Goal: Find specific page/section: Find specific page/section

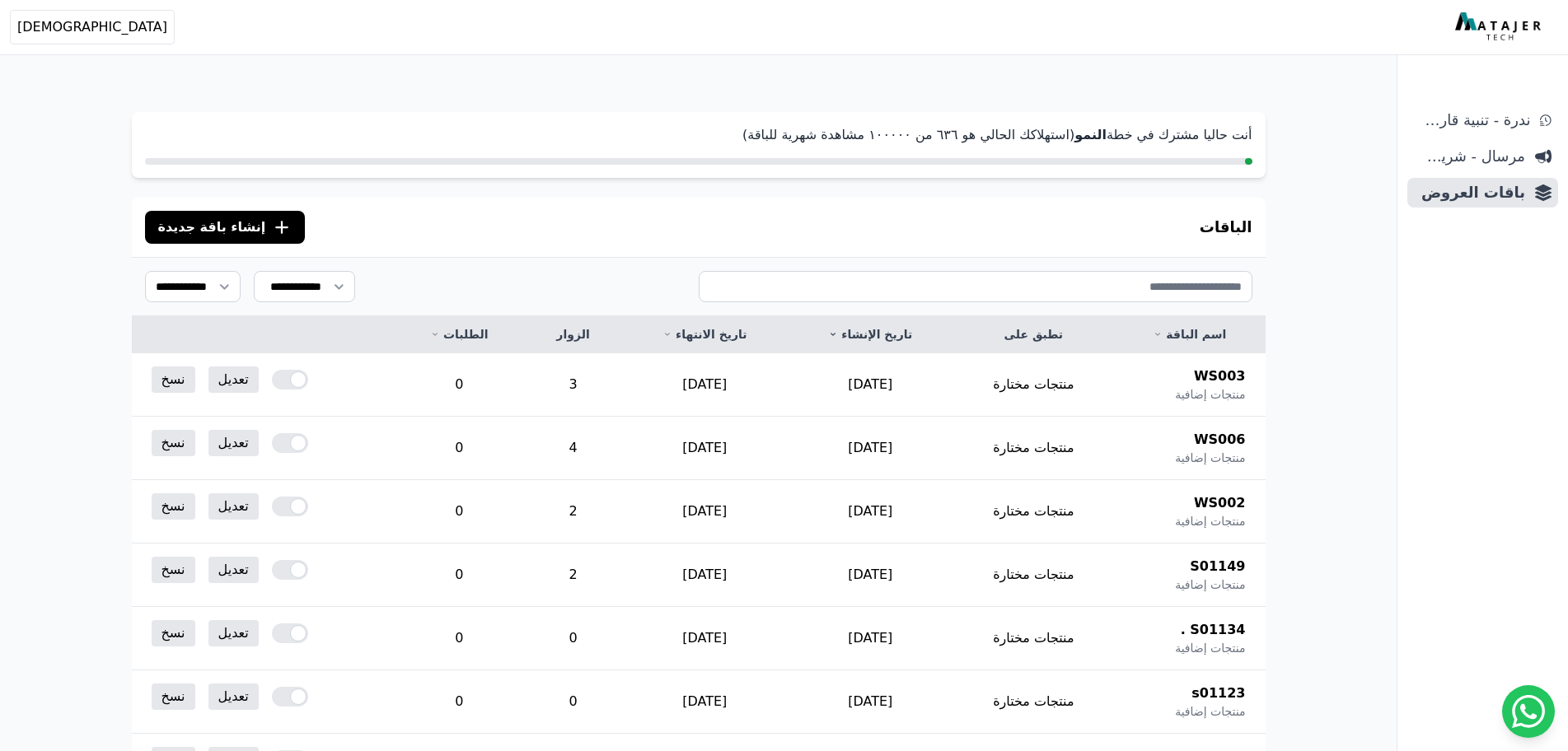
scroll to position [823, 0]
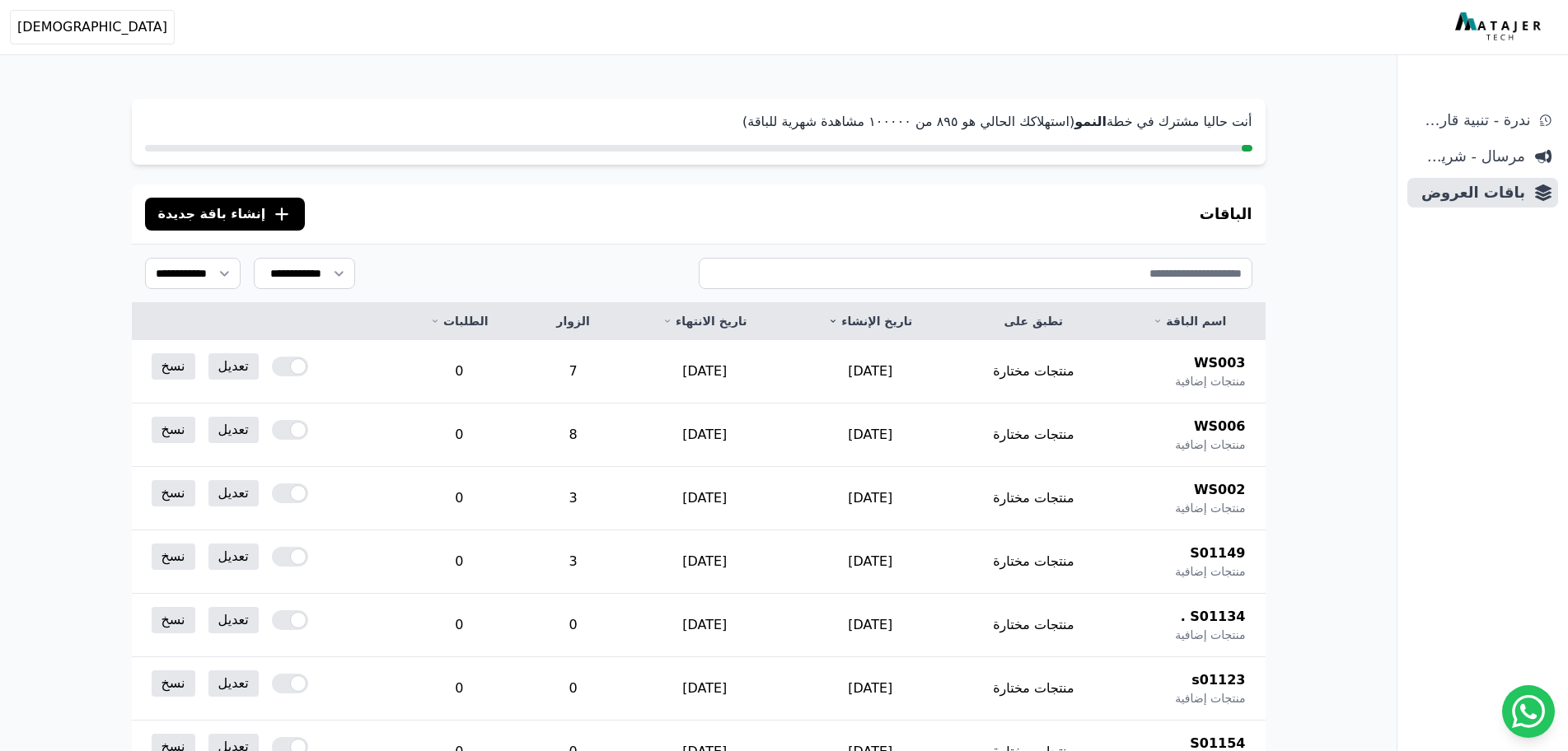
scroll to position [8, 0]
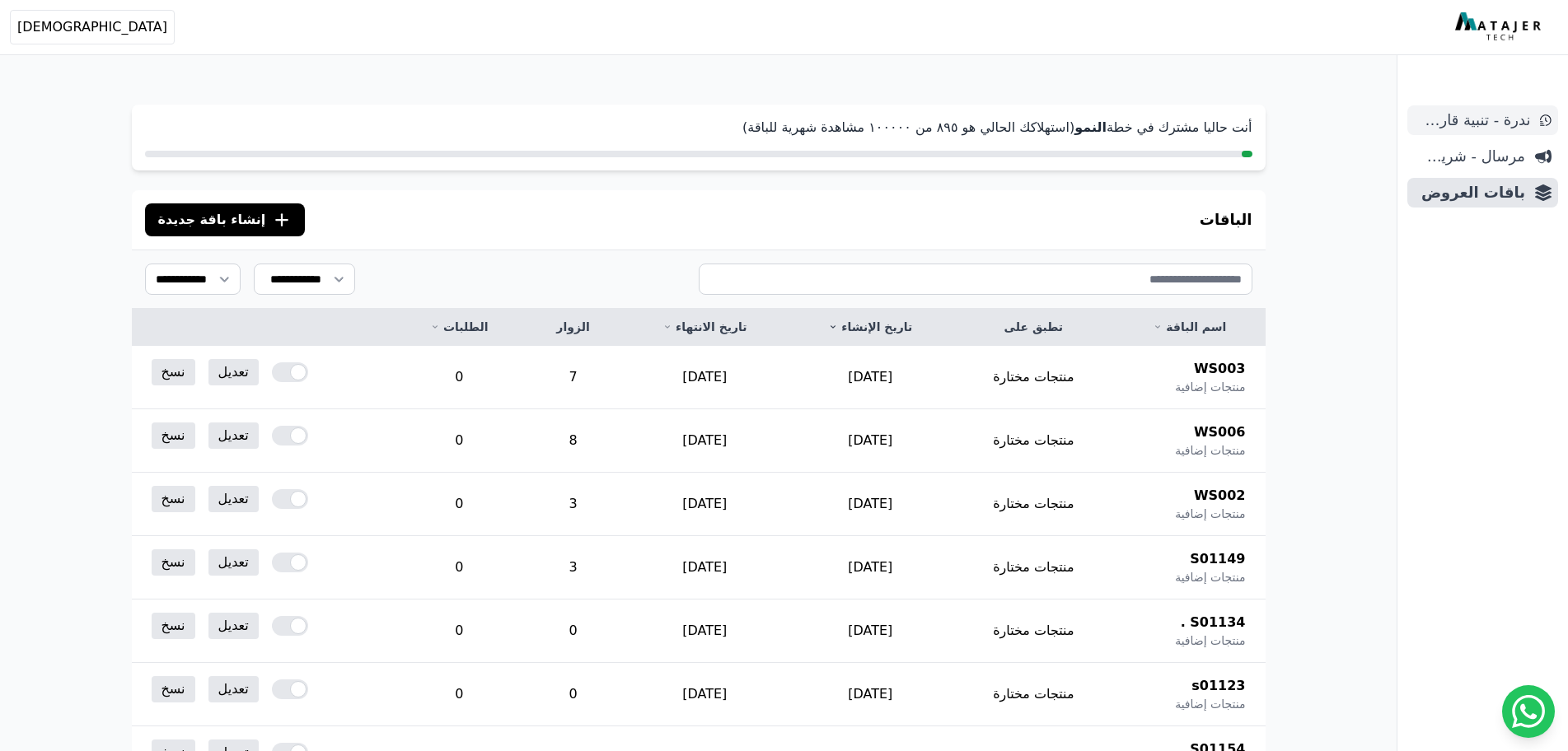
click at [1475, 121] on span "ندرة - تنبية قارب علي النفاذ" at bounding box center [1472, 120] width 116 height 23
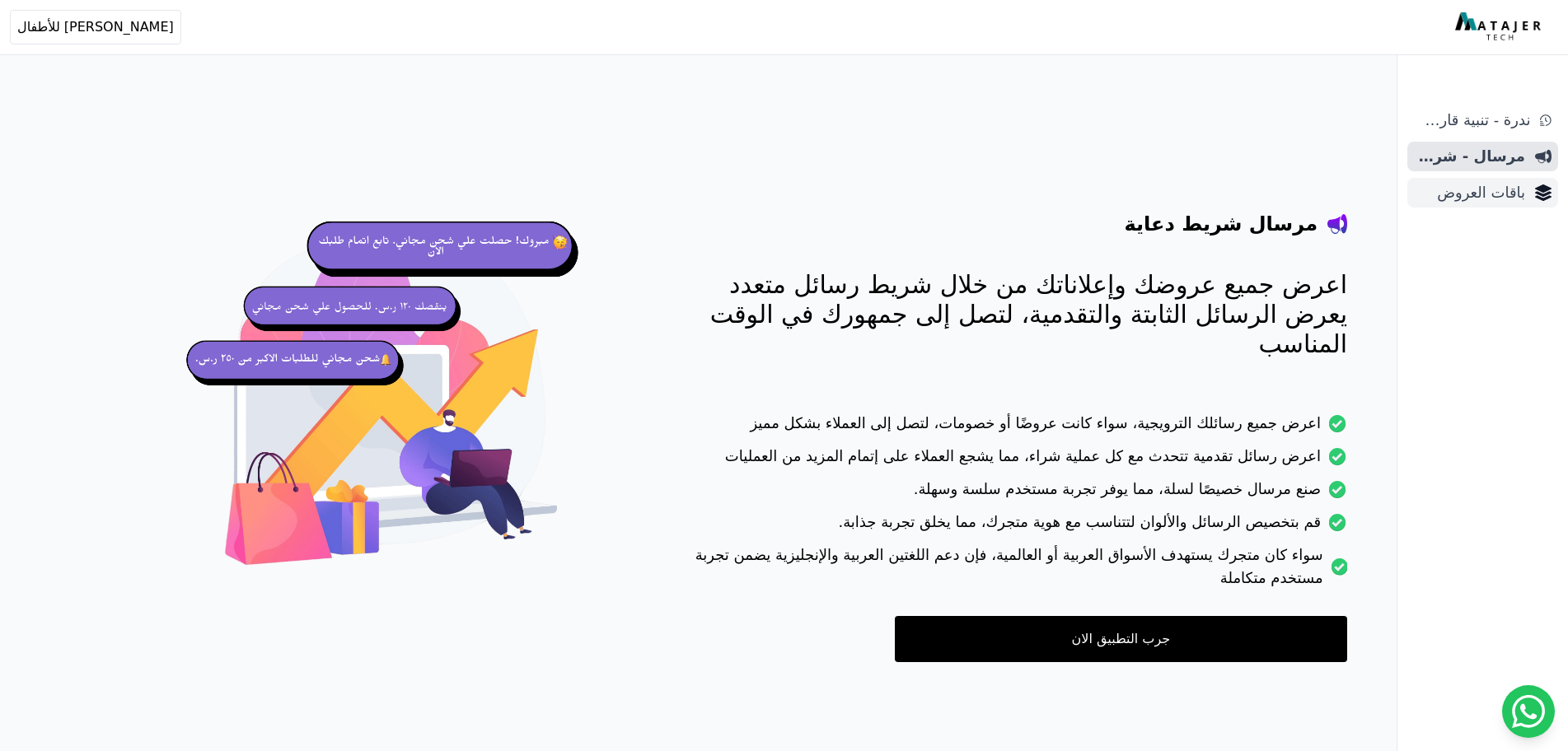
click at [1494, 188] on span "باقات العروض" at bounding box center [1470, 193] width 111 height 23
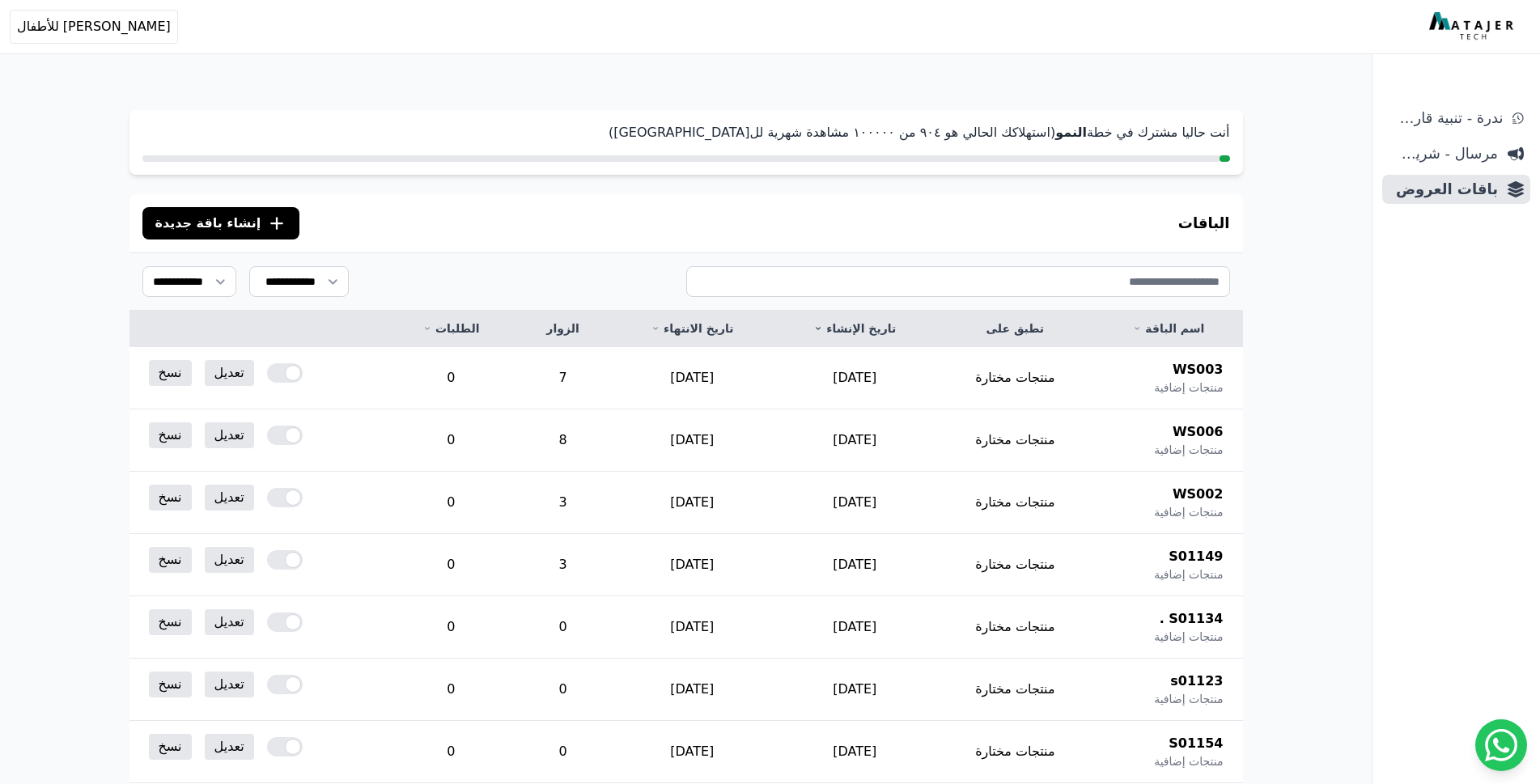
click at [1438, 737] on div "ندرة - تنبية قارب علي النفاذ مرسال - شريط دعاية باقات العروض" at bounding box center [1457, 443] width 168 height 680
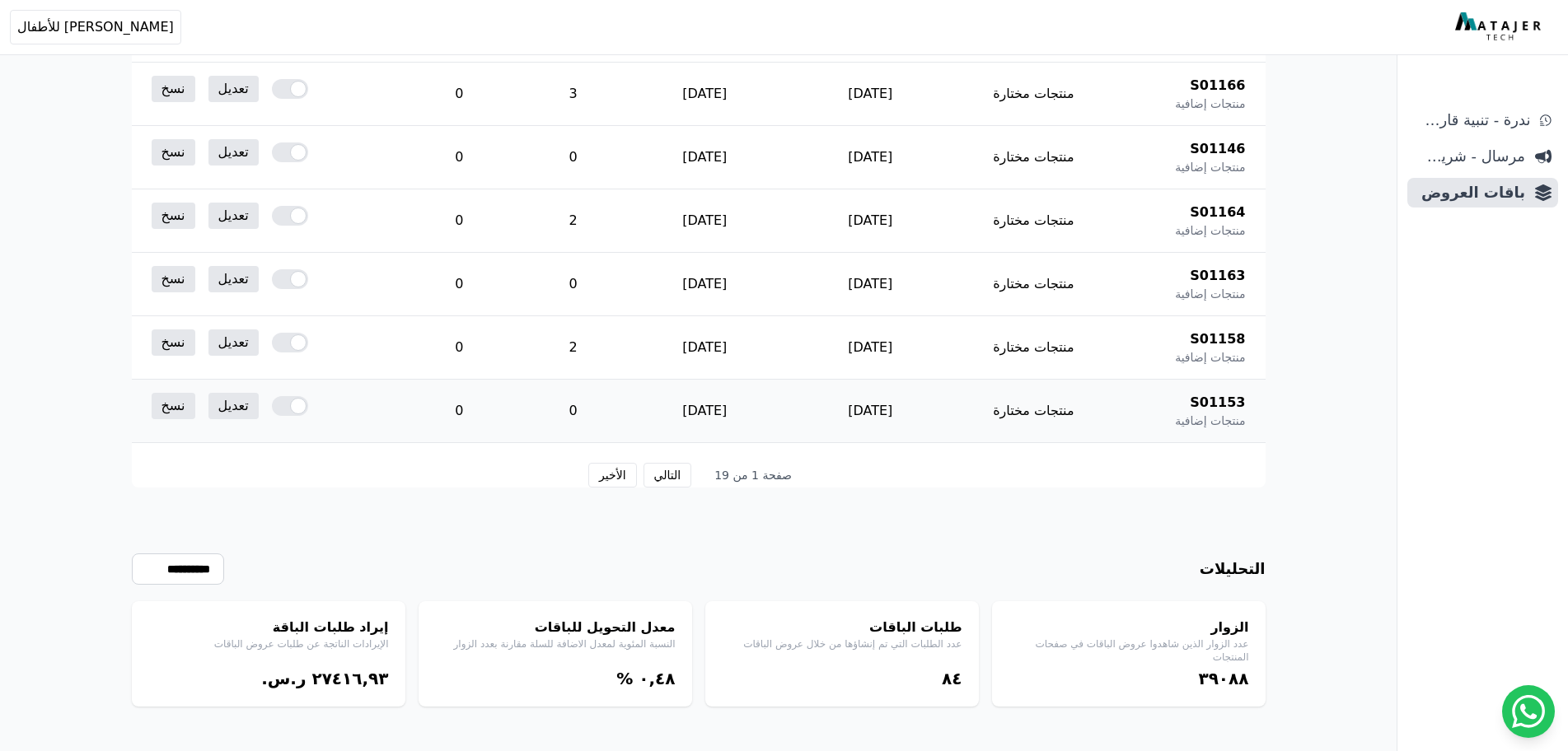
scroll to position [870, 0]
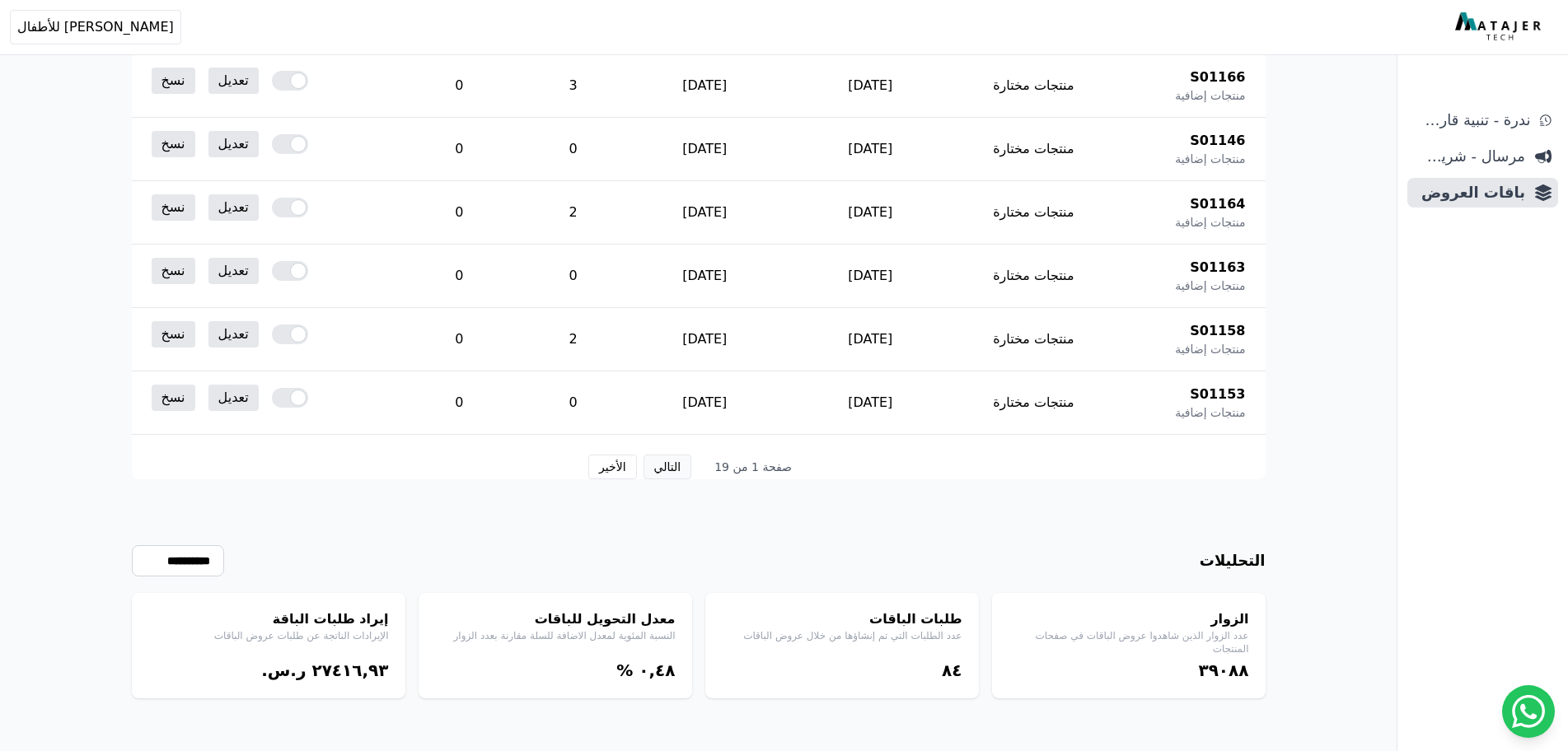
click at [663, 471] on button "التالي" at bounding box center [668, 467] width 49 height 25
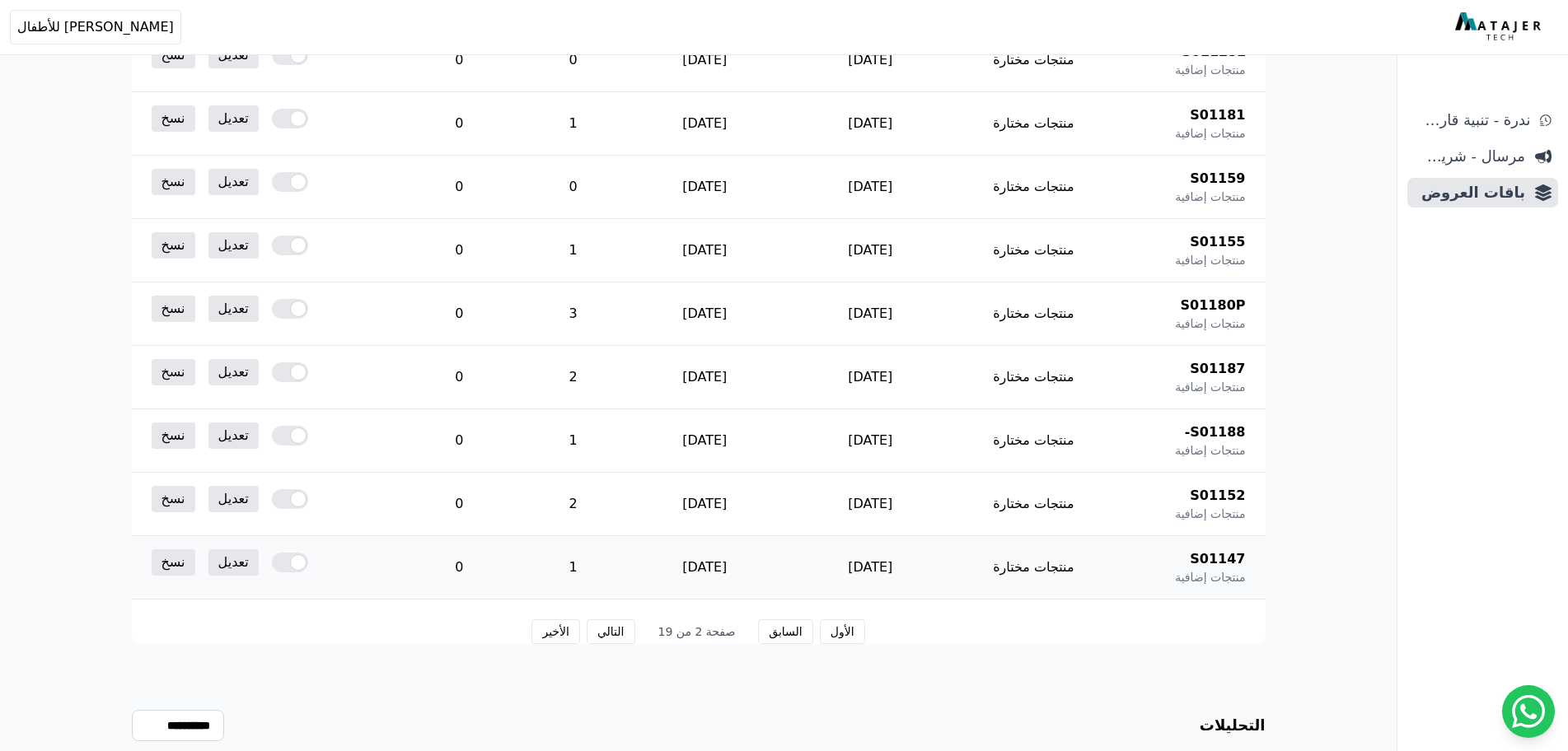
scroll to position [870, 0]
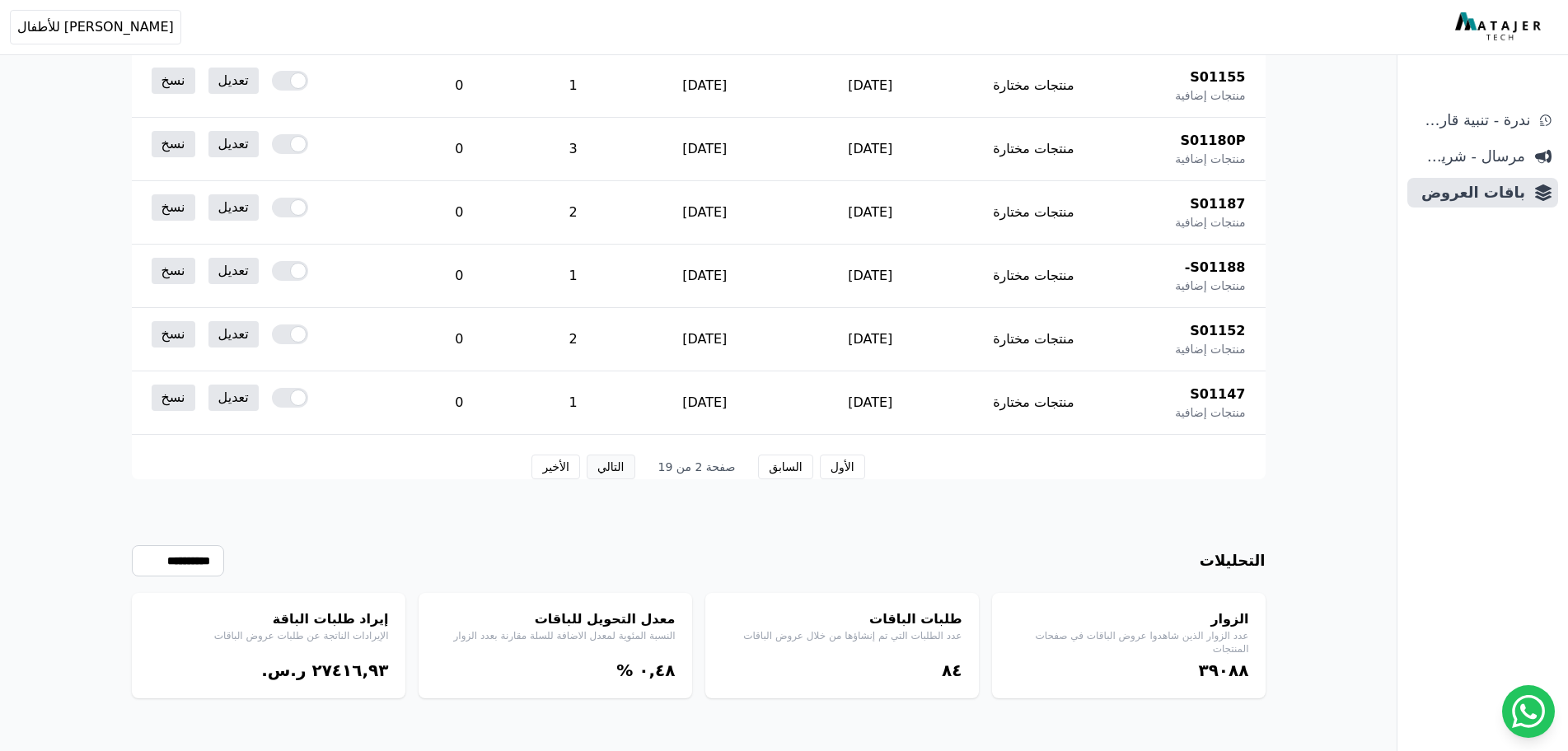
click at [616, 467] on button "التالي" at bounding box center [611, 467] width 49 height 25
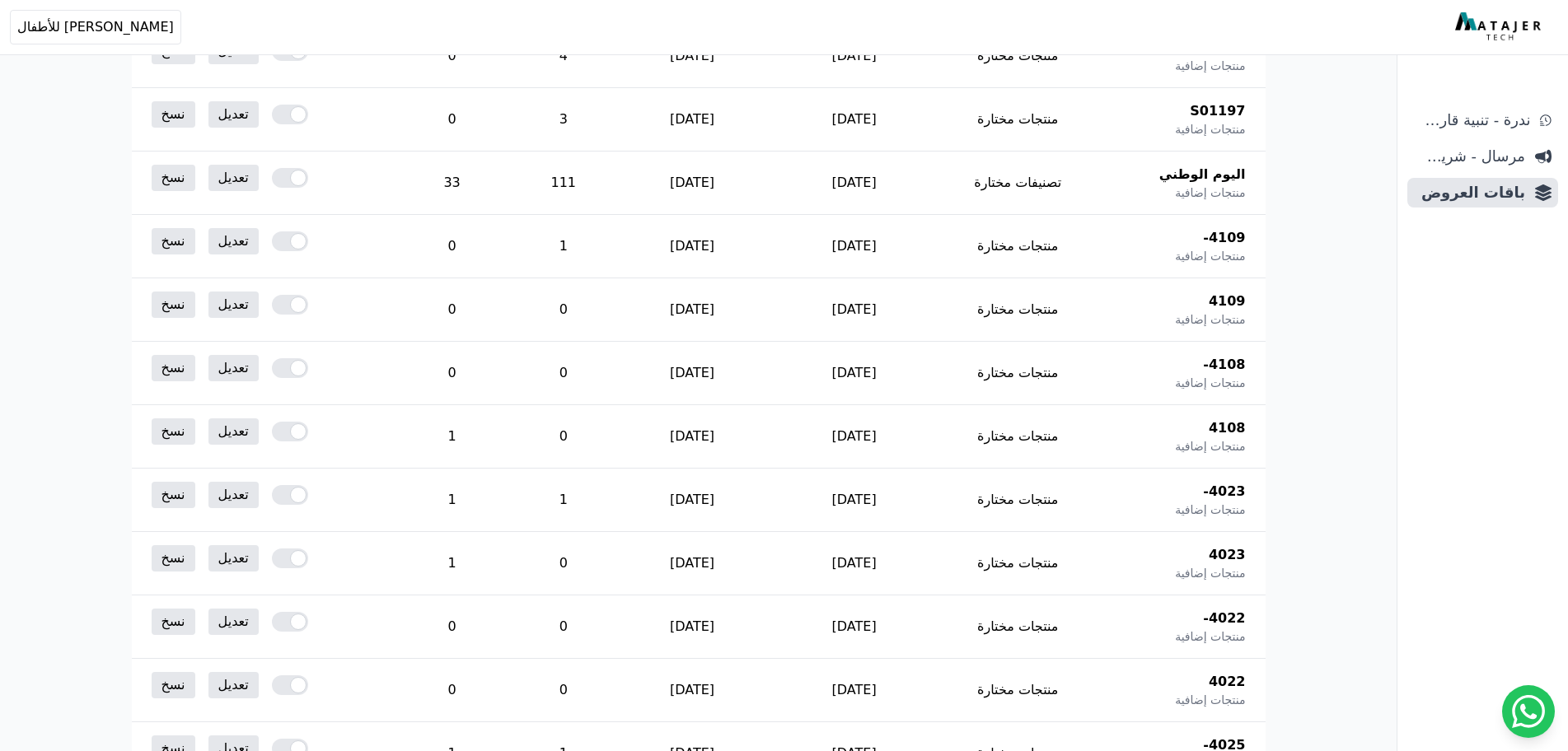
scroll to position [458, 0]
click at [466, 177] on td "33" at bounding box center [452, 181] width 128 height 63
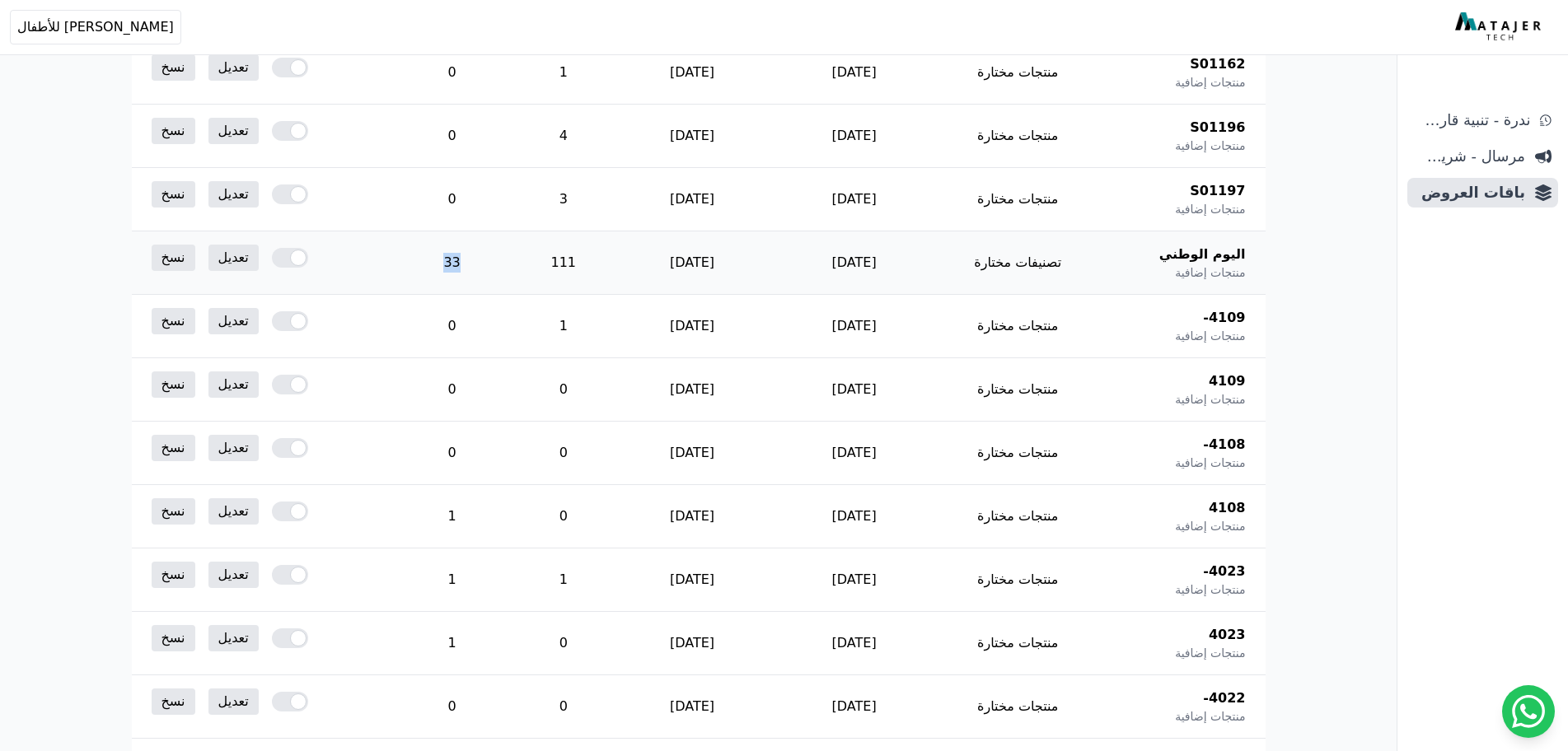
scroll to position [705, 0]
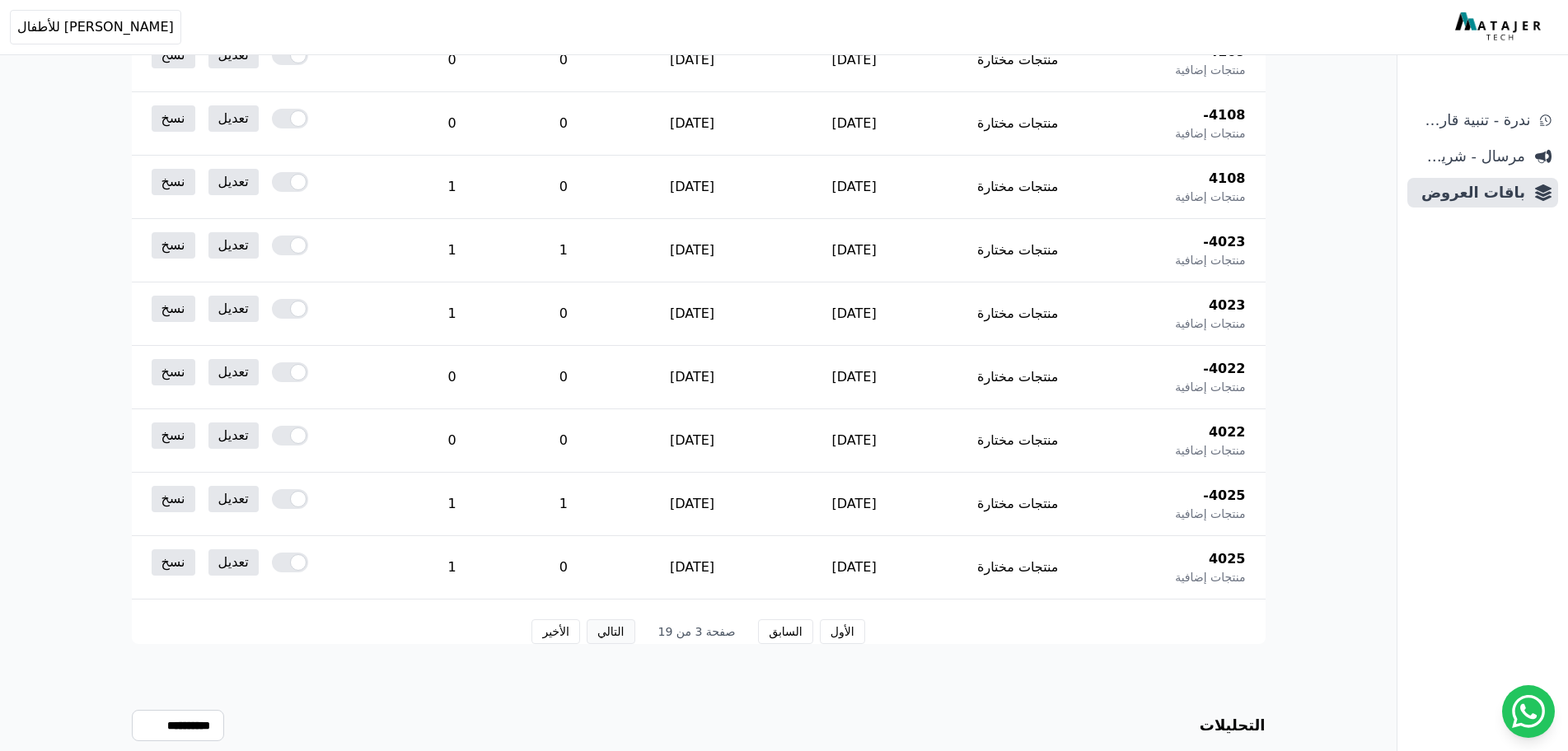
click at [628, 629] on button "التالي" at bounding box center [611, 632] width 49 height 25
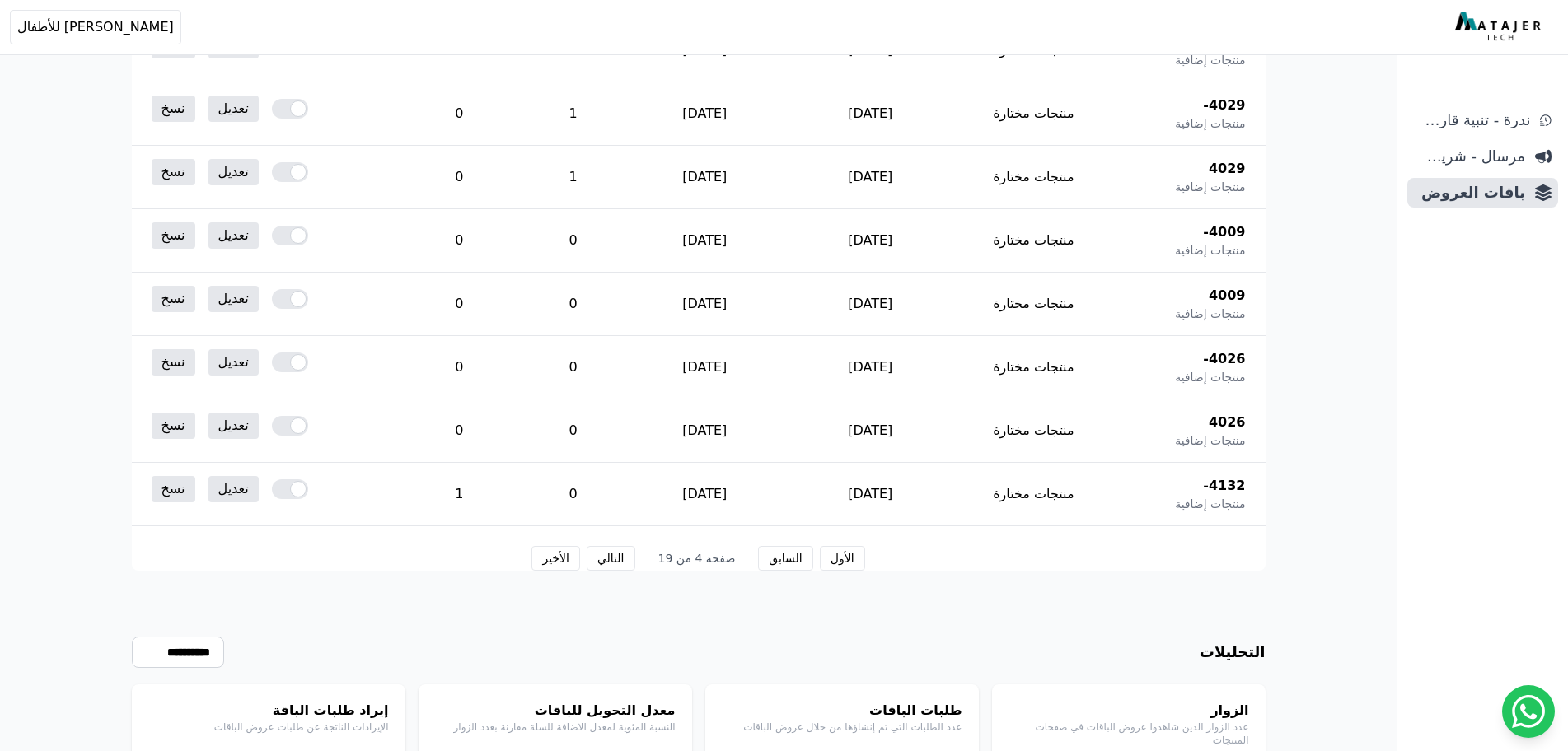
scroll to position [787, 0]
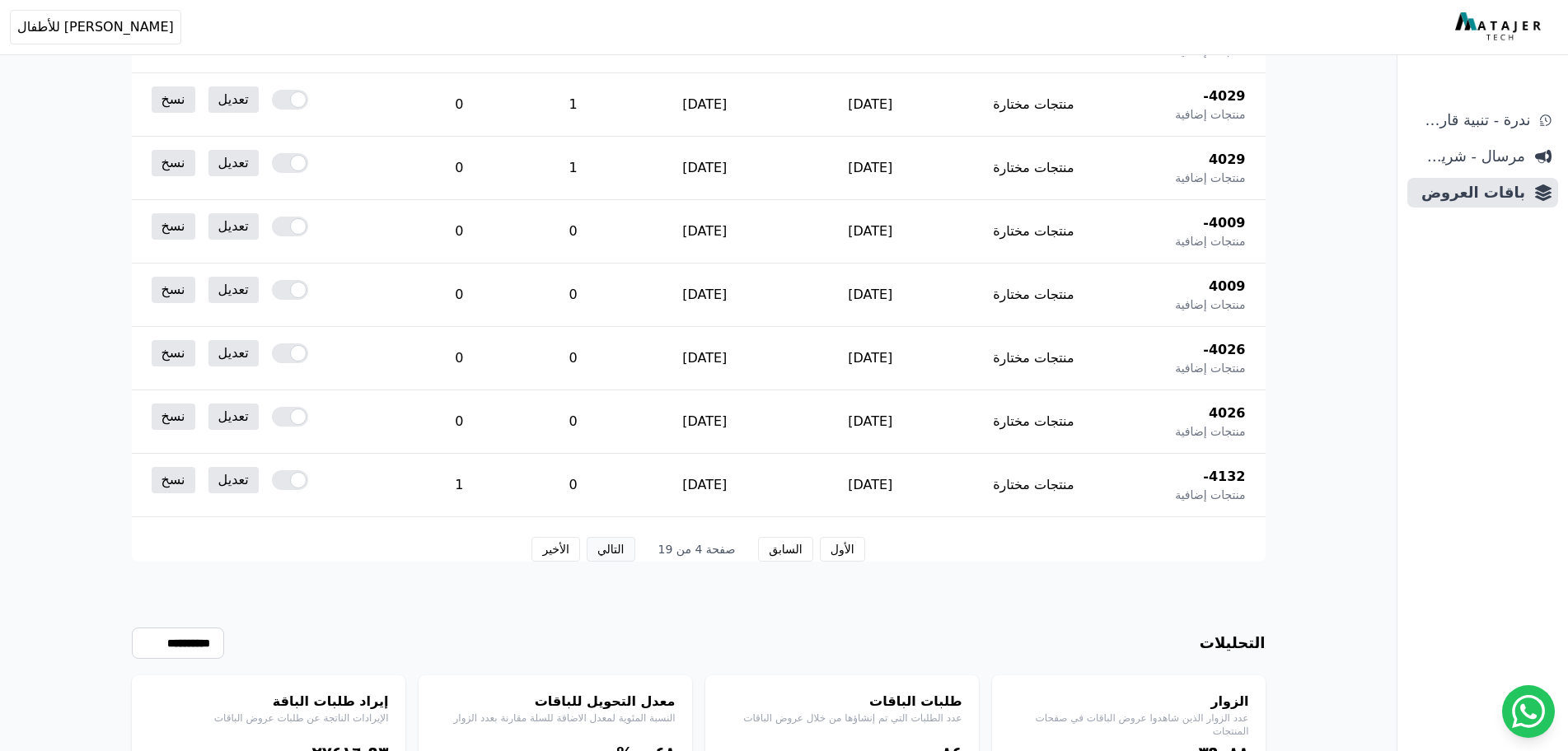
click at [618, 548] on button "التالي" at bounding box center [611, 549] width 49 height 25
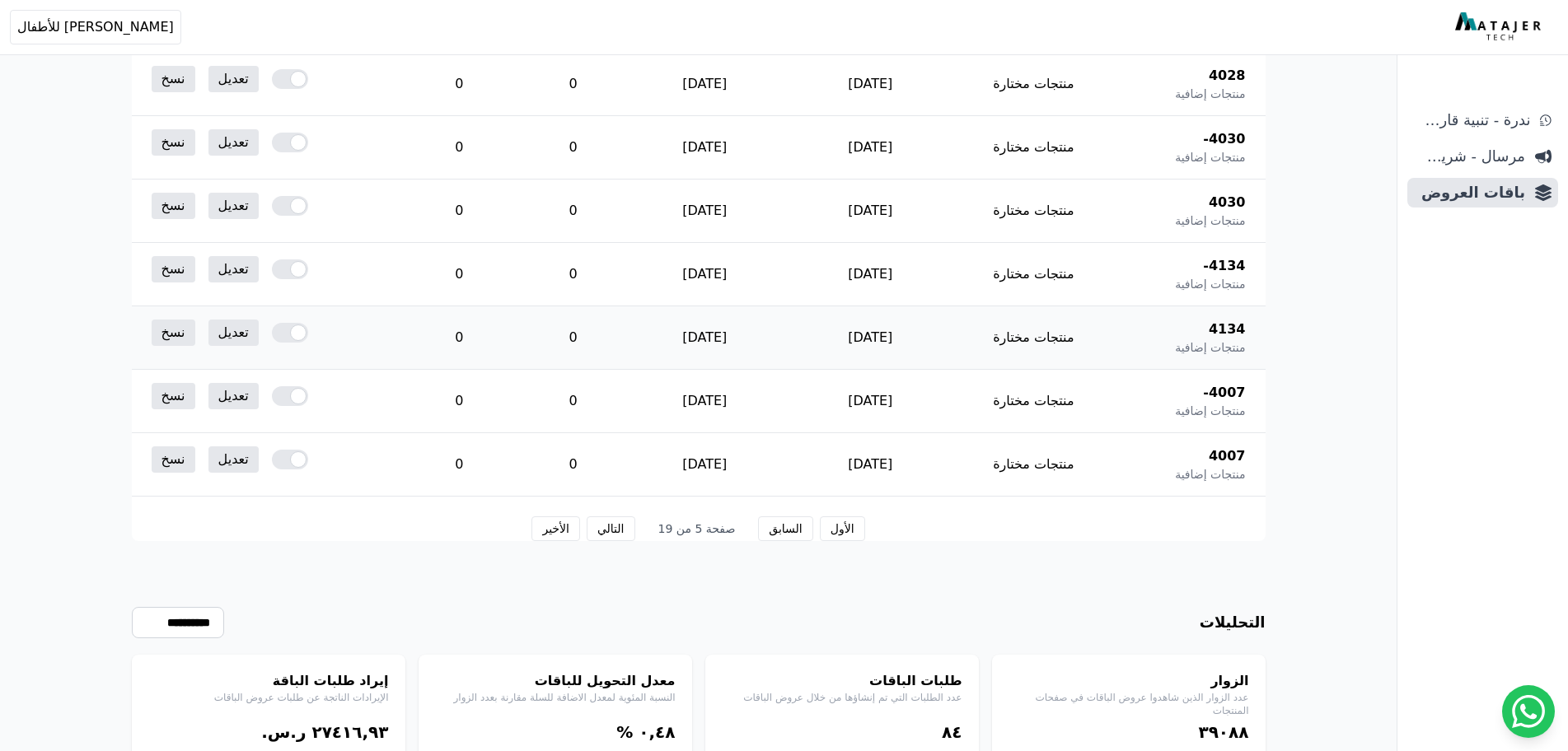
scroll to position [870, 0]
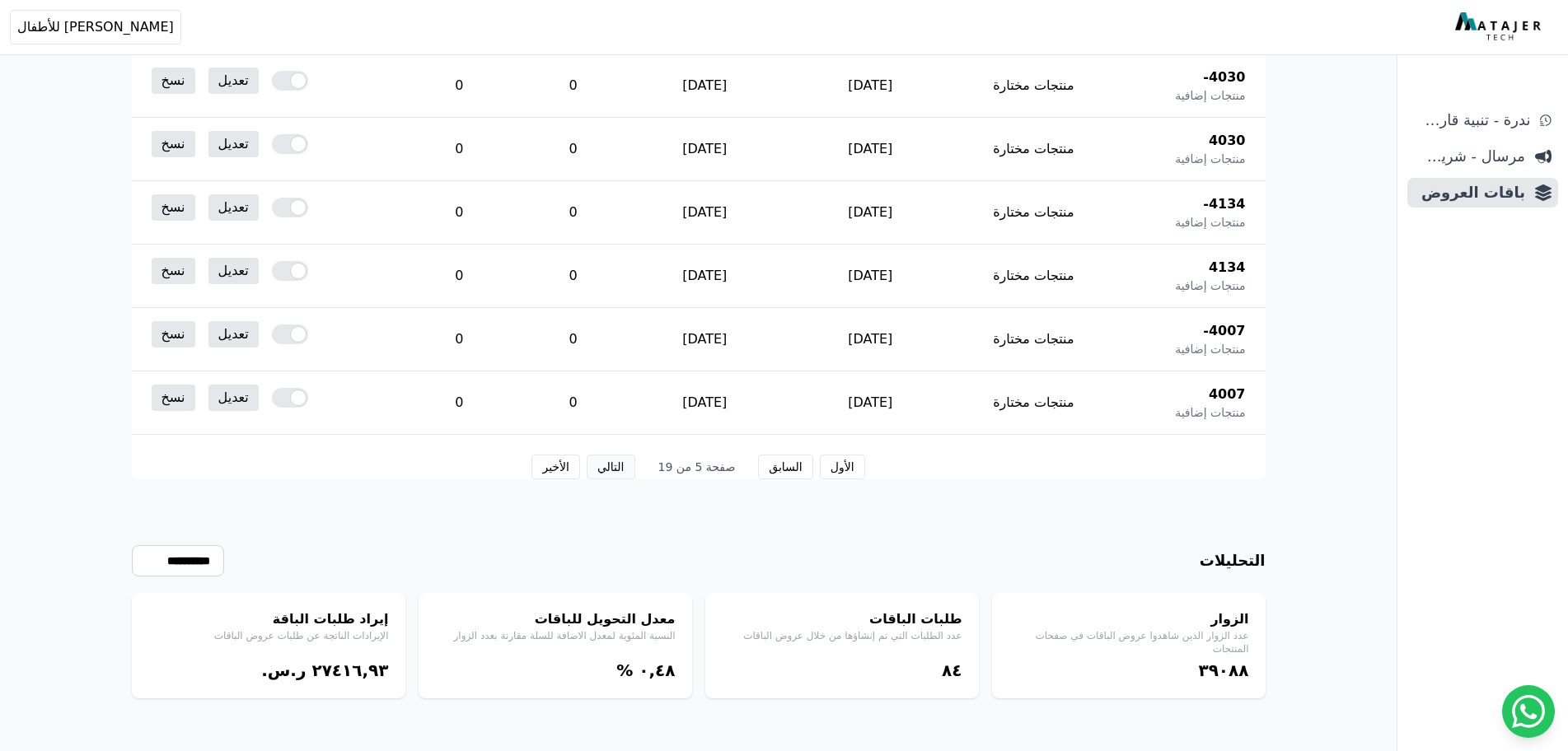
click at [625, 469] on button "التالي" at bounding box center [611, 467] width 49 height 25
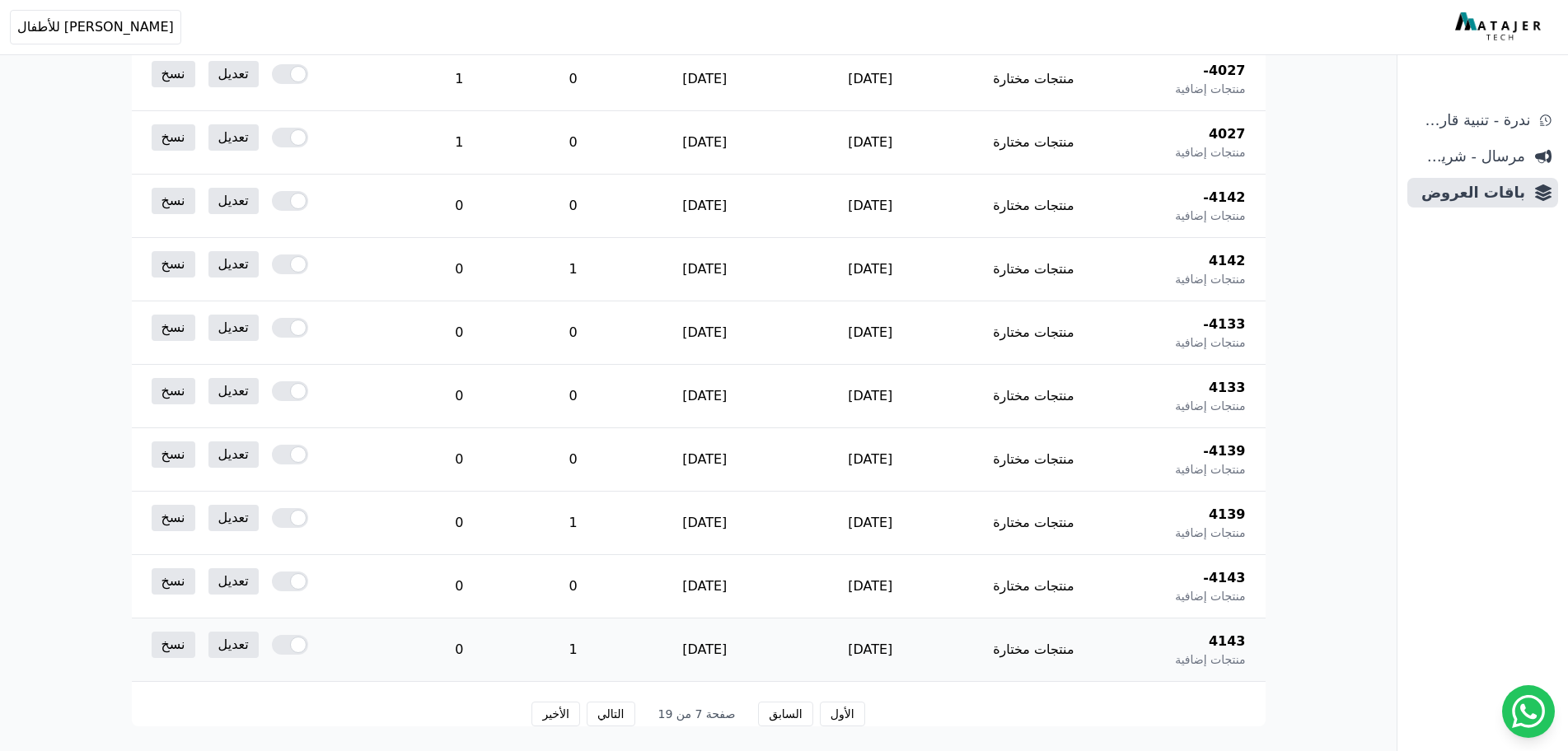
scroll to position [870, 0]
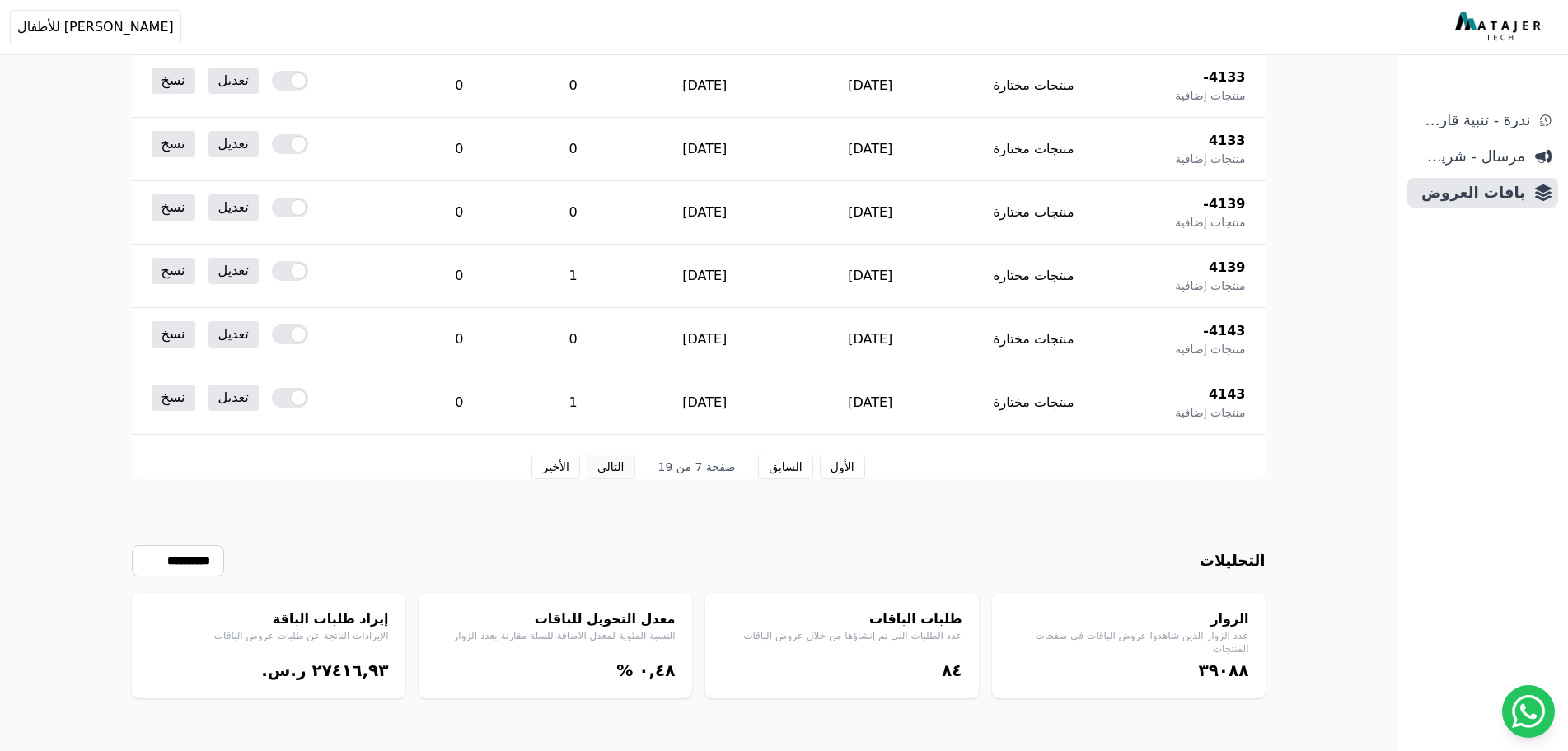
click at [626, 471] on button "التالي" at bounding box center [611, 467] width 49 height 25
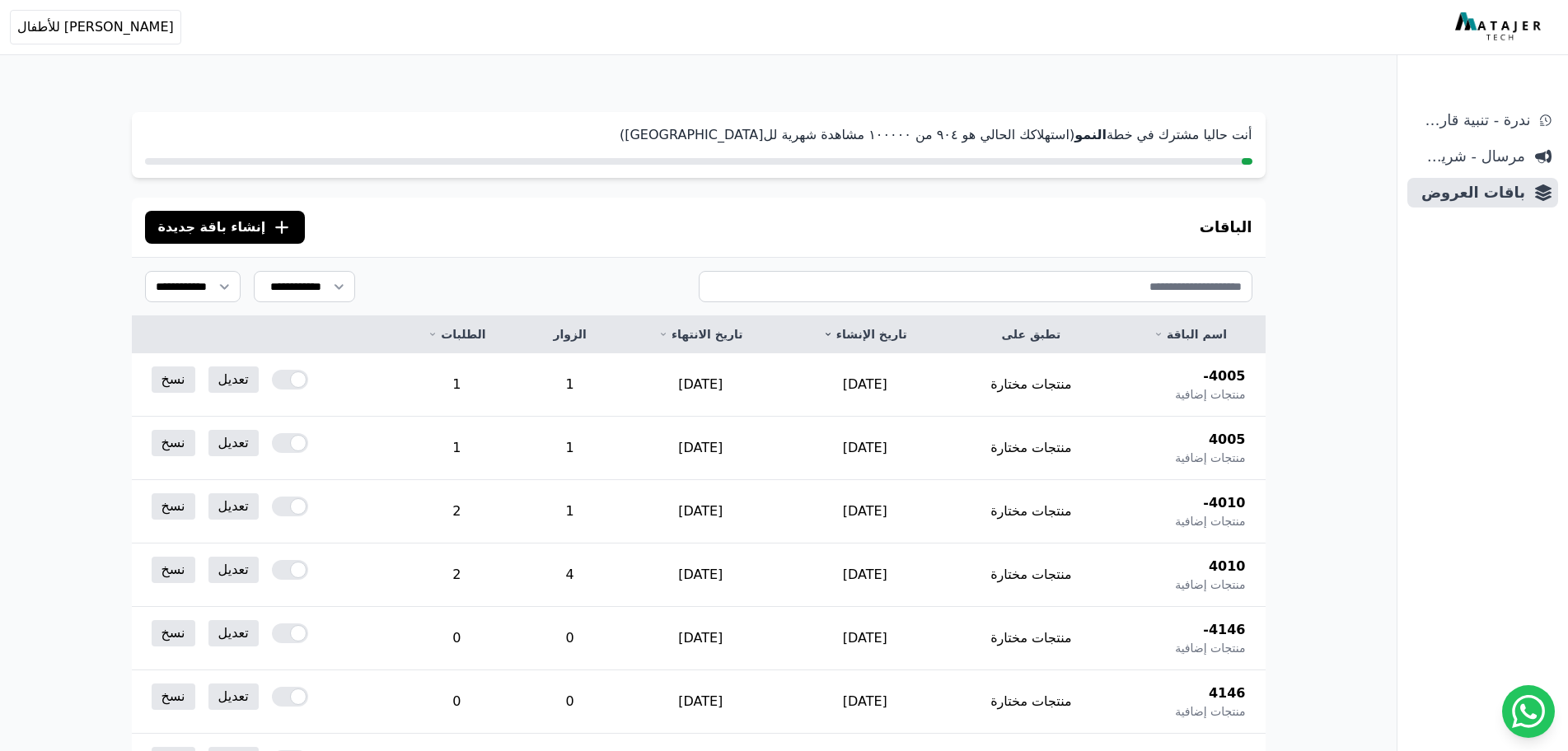
click at [1558, 103] on aside "ندرة - تنبية قارب علي النفاذ مرسال - شريط دعاية باقات العروض" at bounding box center [1482, 376] width 171 height 751
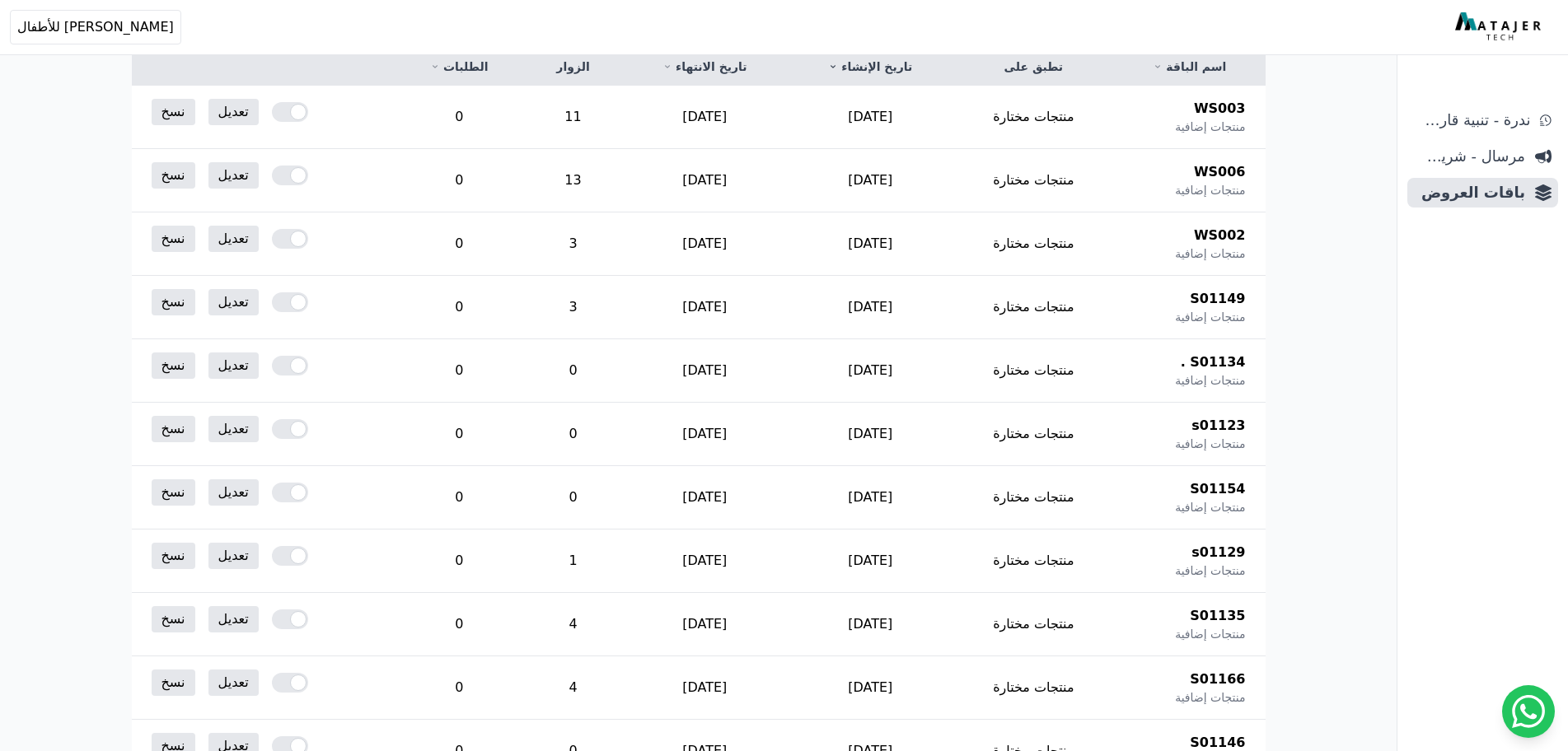
scroll to position [165, 0]
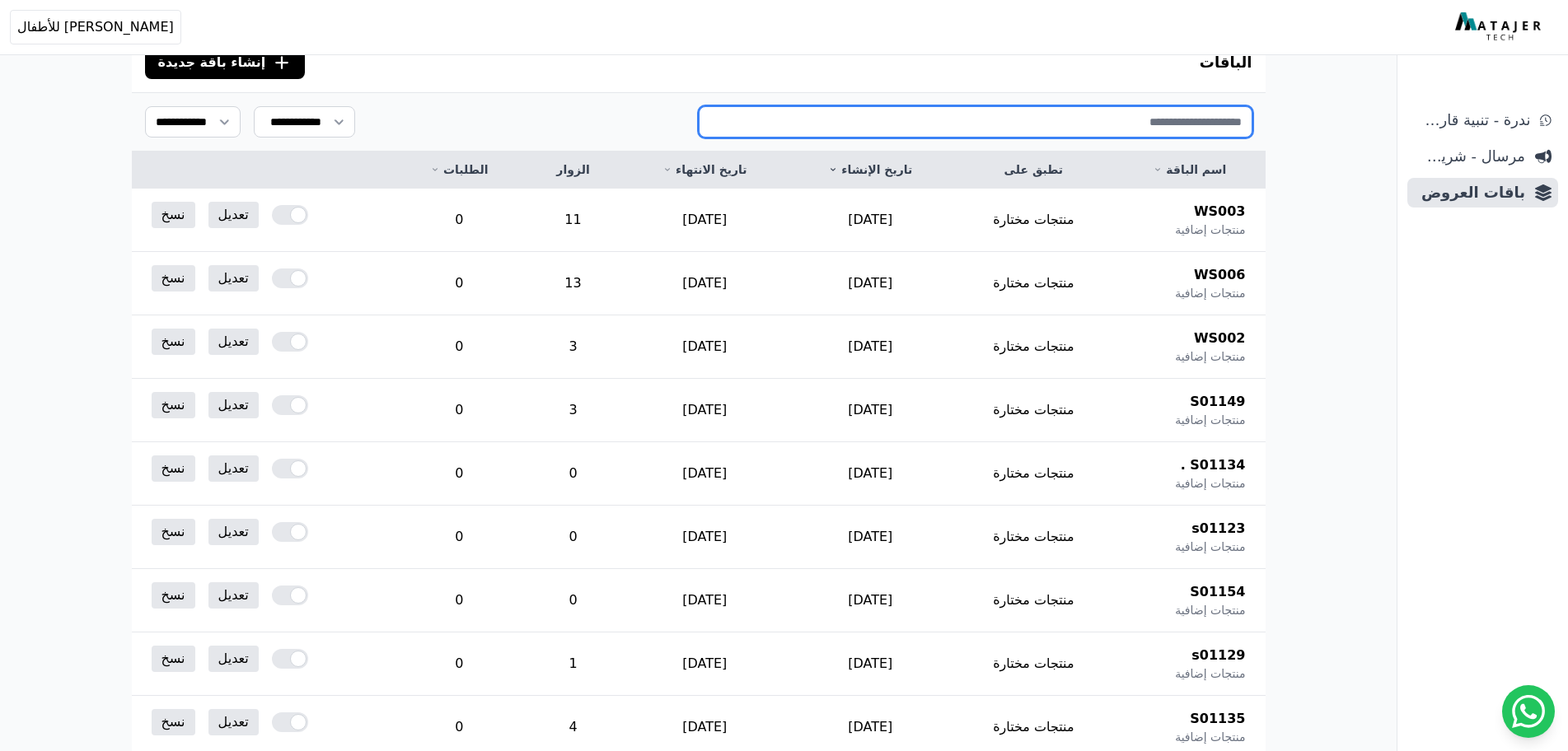
click at [1219, 116] on input "text" at bounding box center [975, 122] width 553 height 32
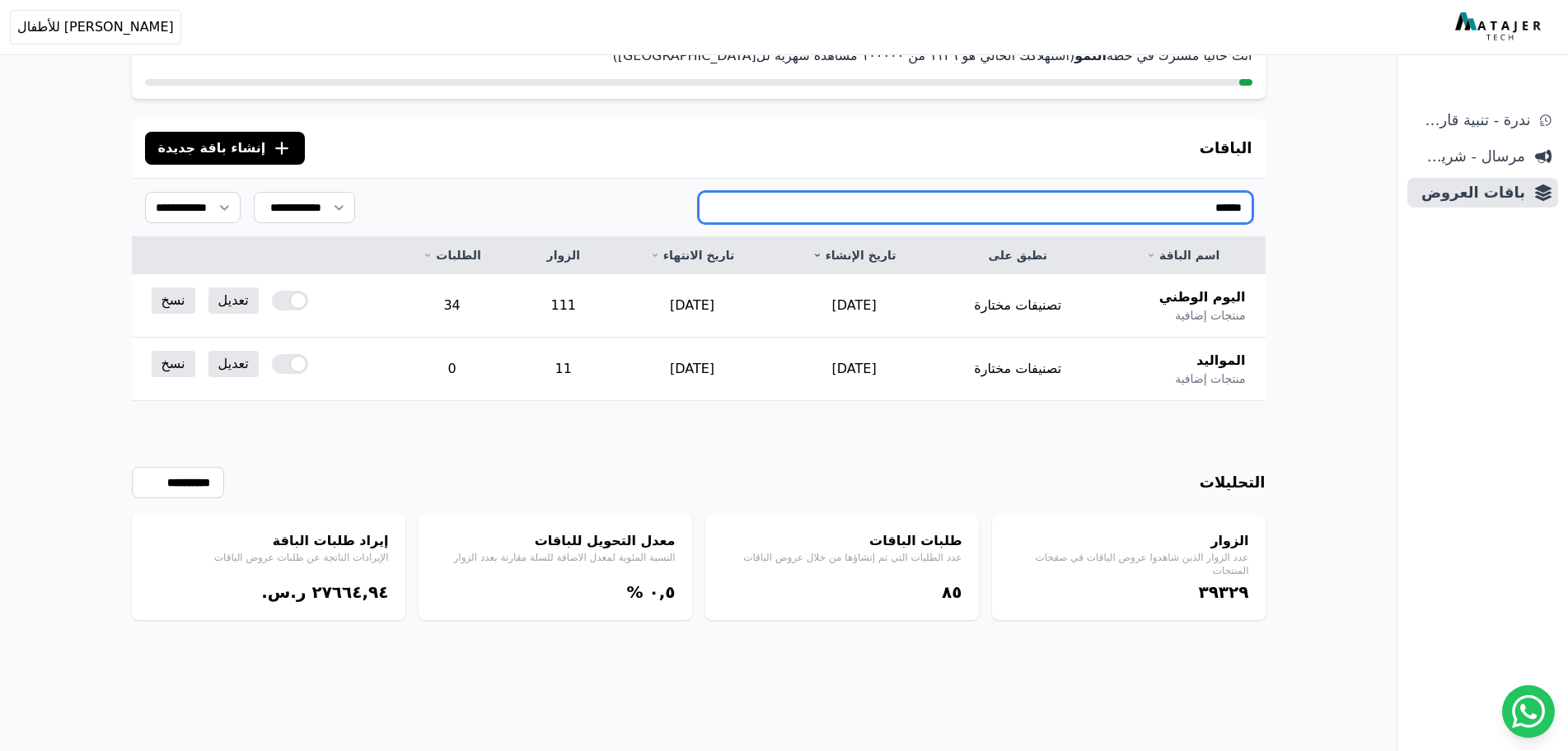
scroll to position [79, 0]
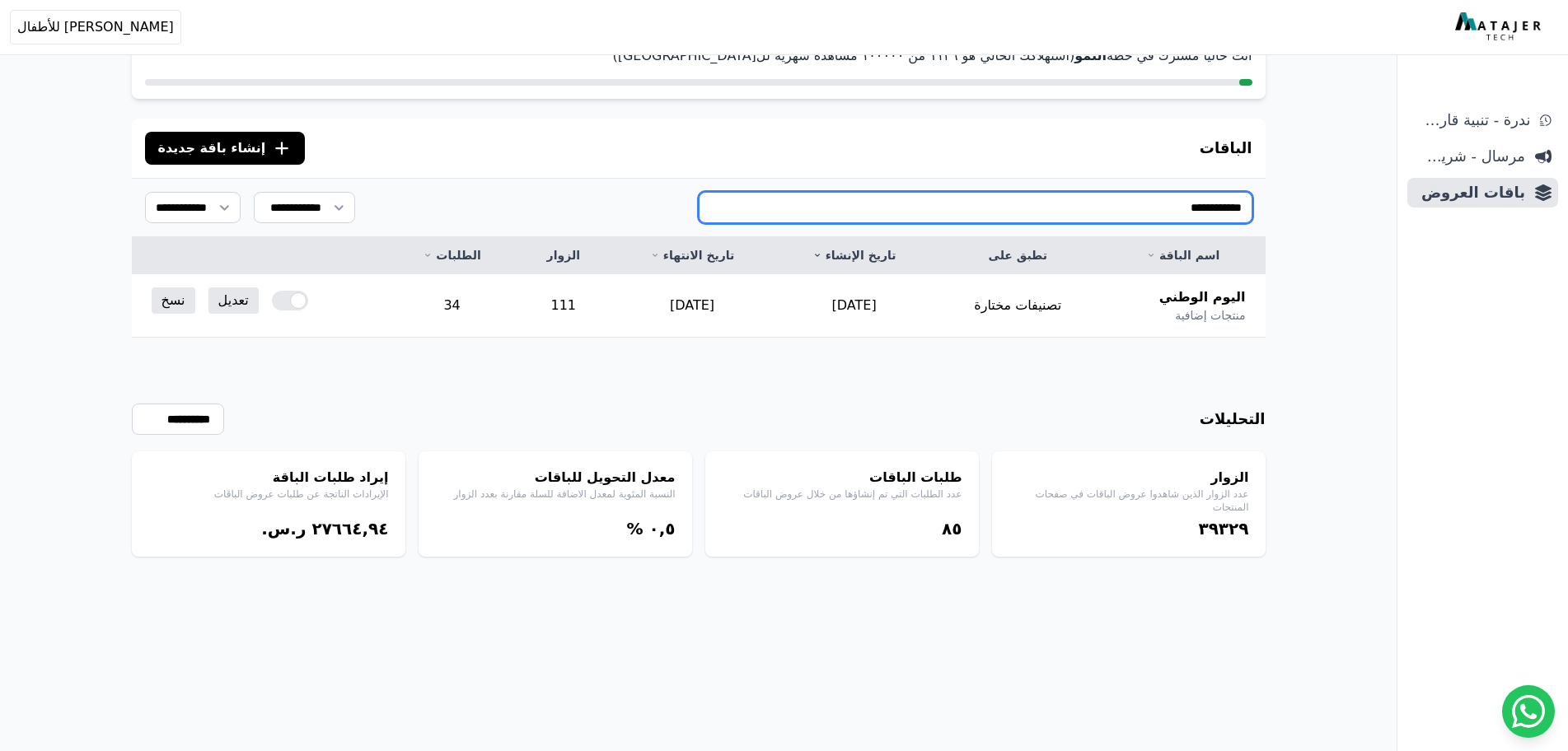
type input "**********"
click at [1169, 201] on input "**********" at bounding box center [975, 207] width 553 height 32
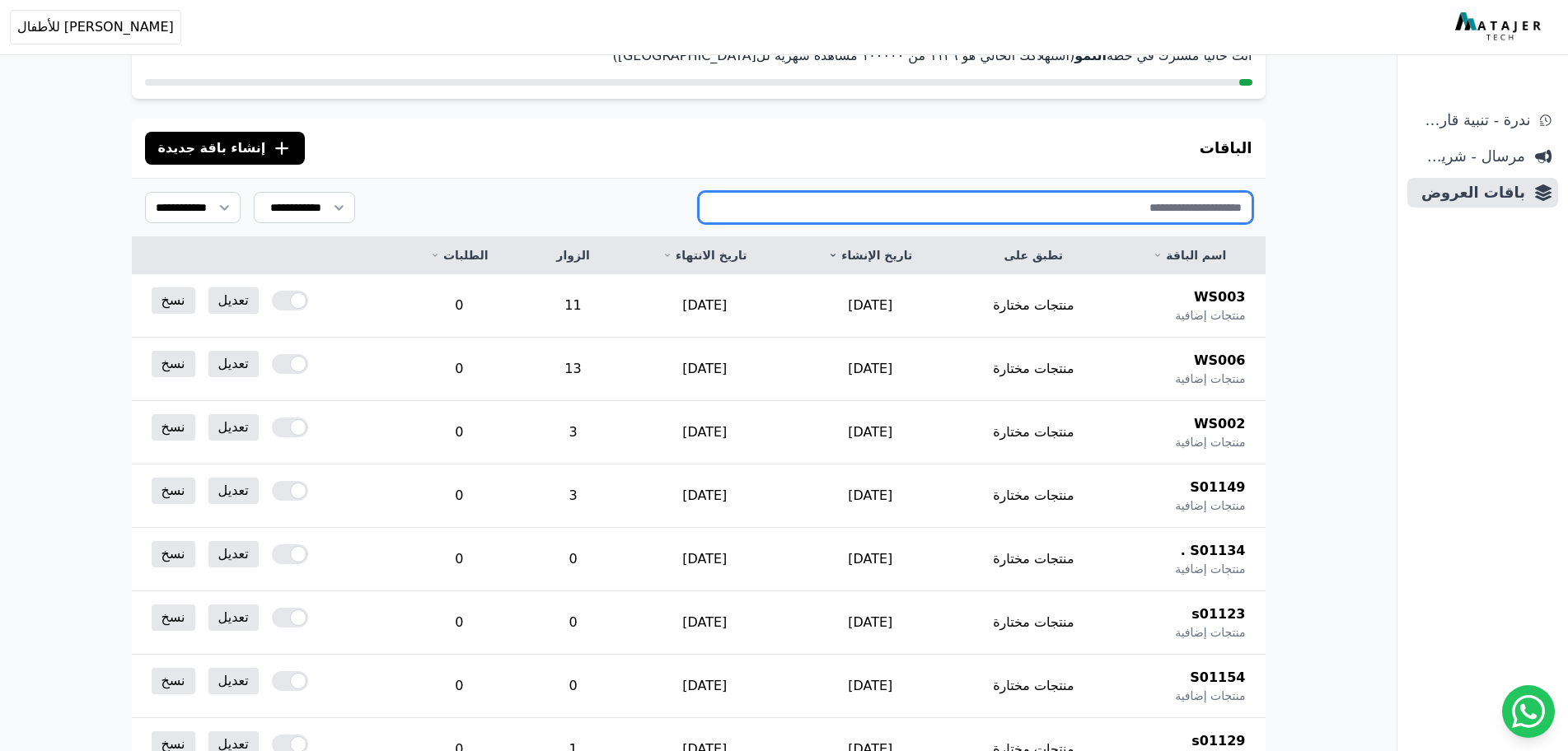
scroll to position [165, 0]
